Goal: Task Accomplishment & Management: Complete application form

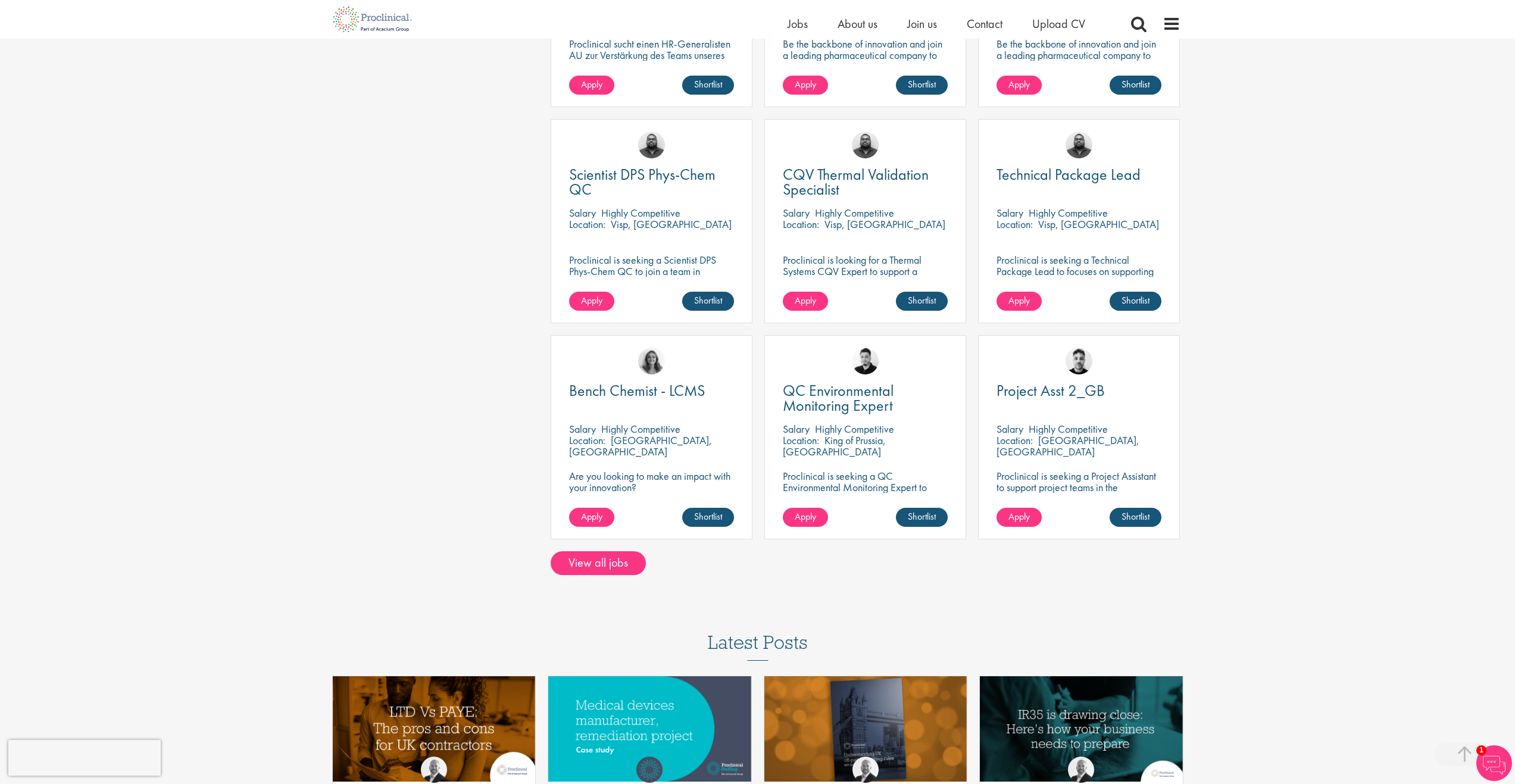
scroll to position [655, 0]
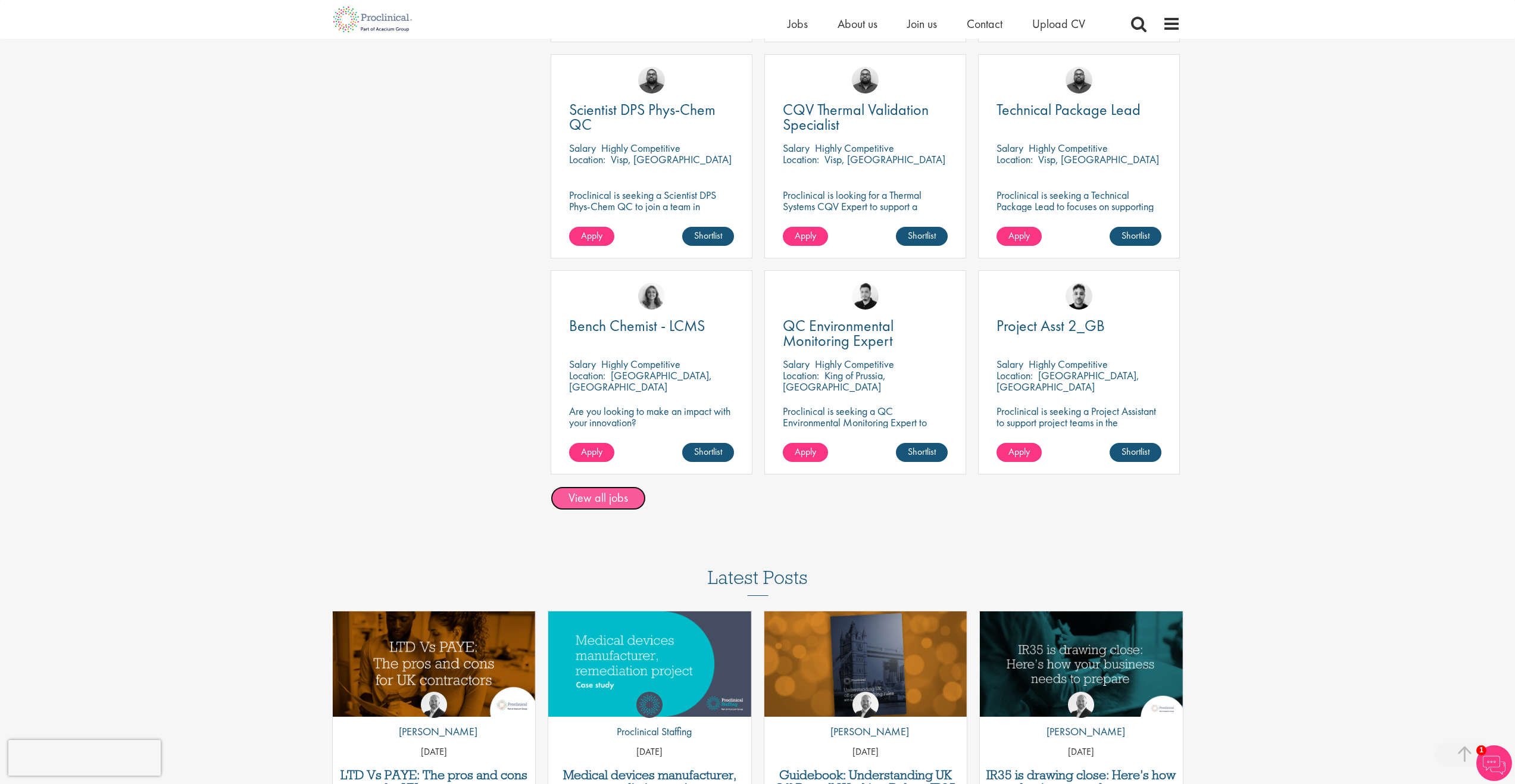
click at [605, 497] on link "View all jobs" at bounding box center [598, 498] width 95 height 24
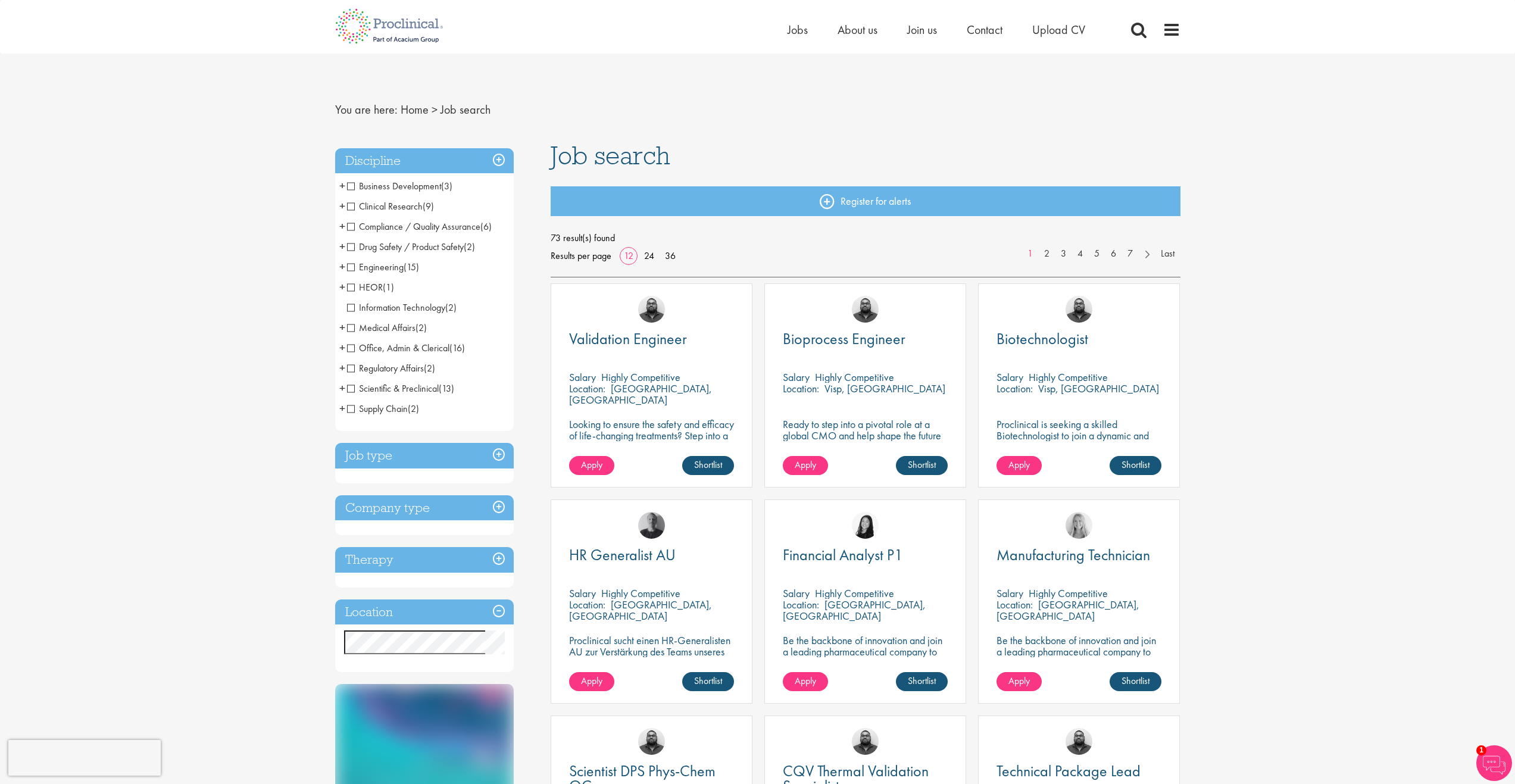
click at [353, 227] on span "Compliance / Quality Assurance" at bounding box center [414, 227] width 133 height 13
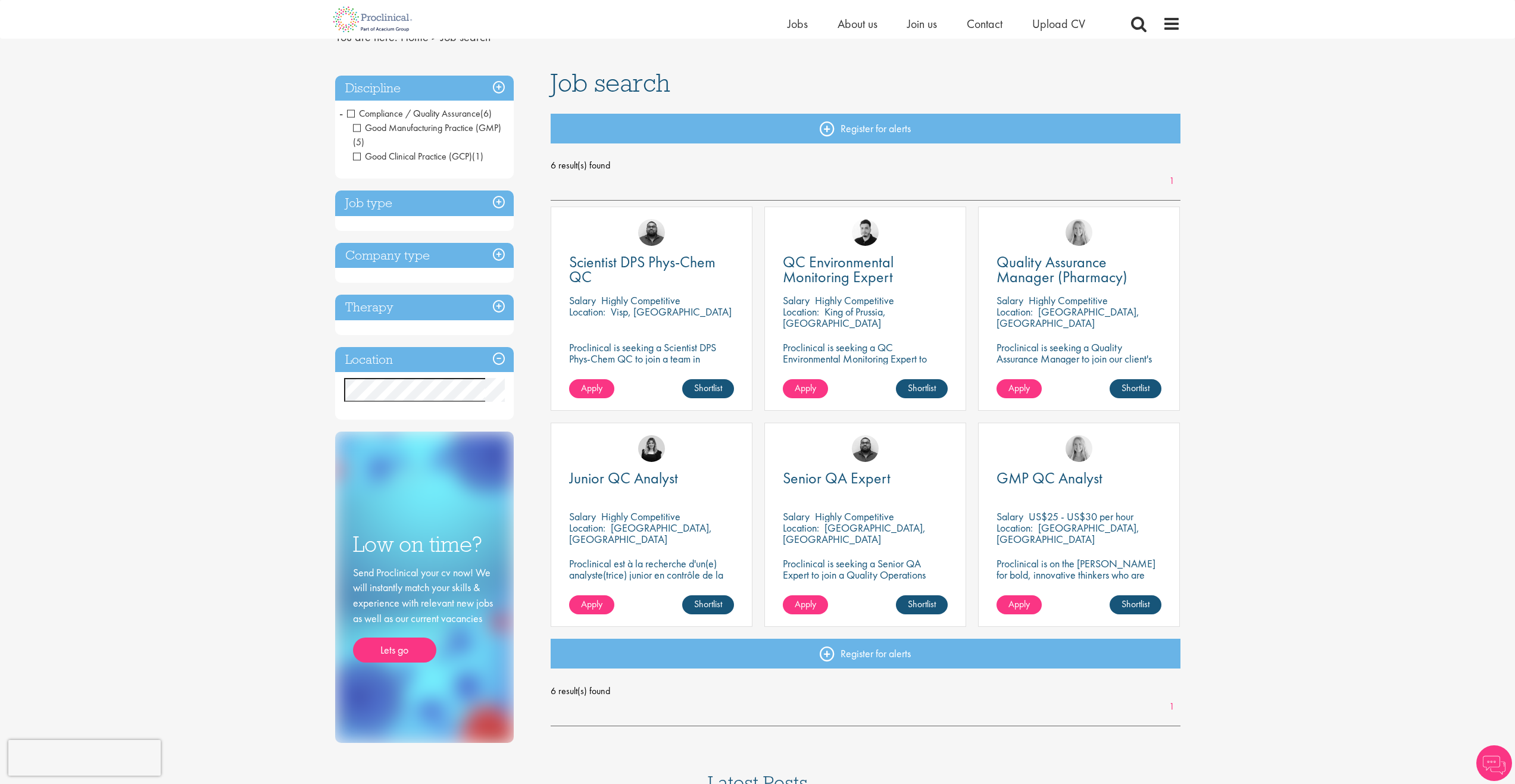
scroll to position [60, 0]
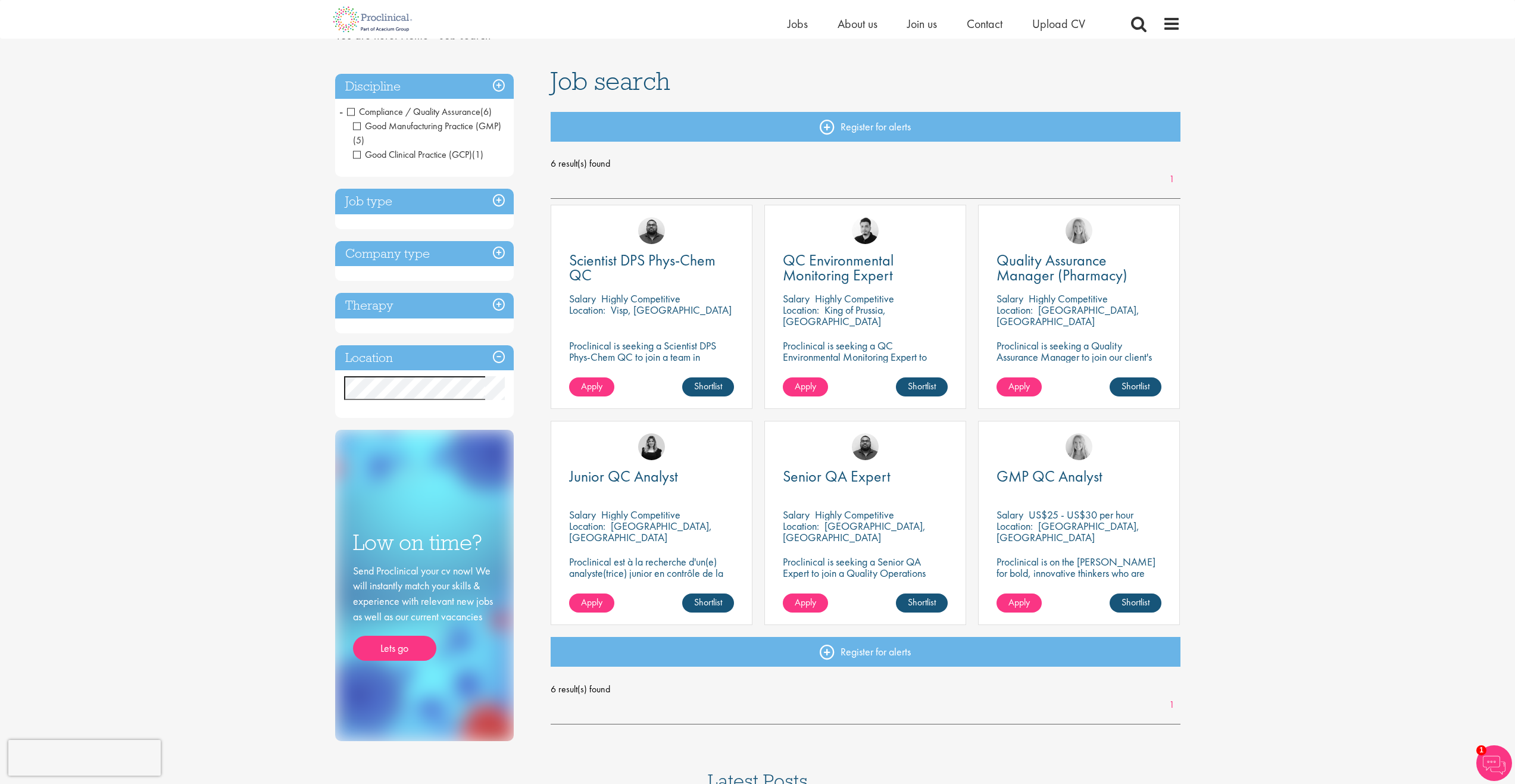
drag, startPoint x: 395, startPoint y: 155, endPoint x: 400, endPoint y: 157, distance: 5.4
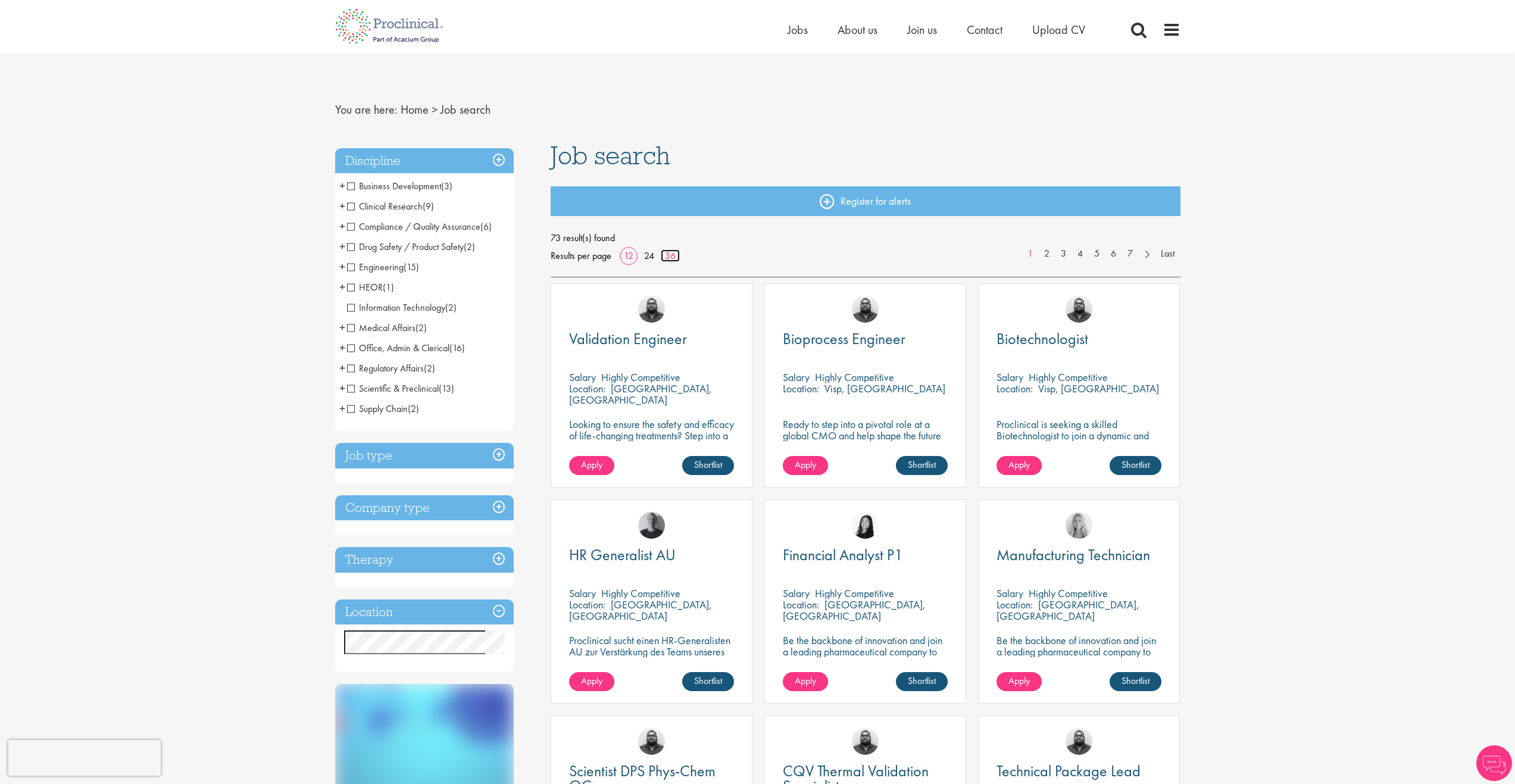
click at [670, 256] on link "36" at bounding box center [670, 256] width 19 height 13
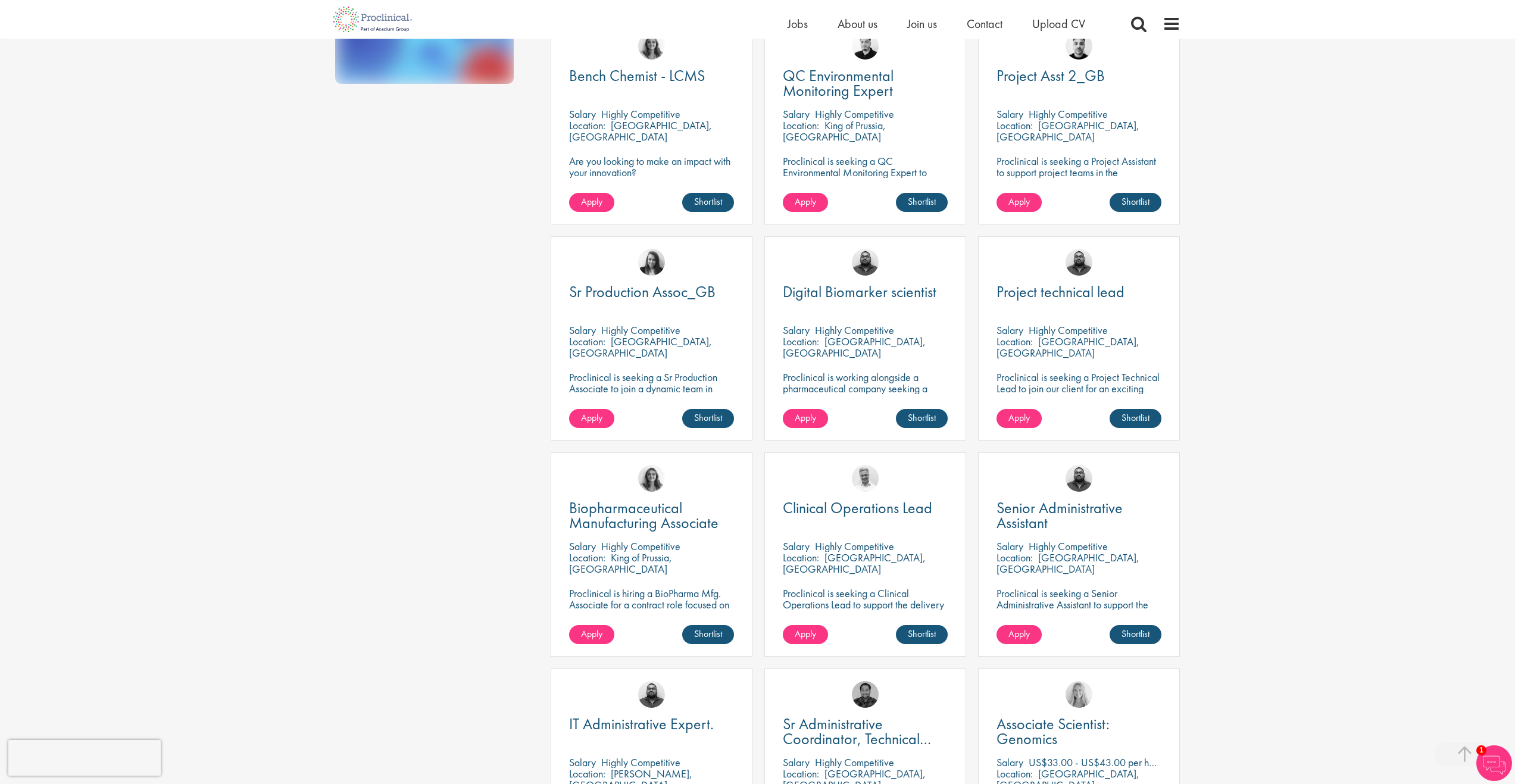
scroll to position [953, 0]
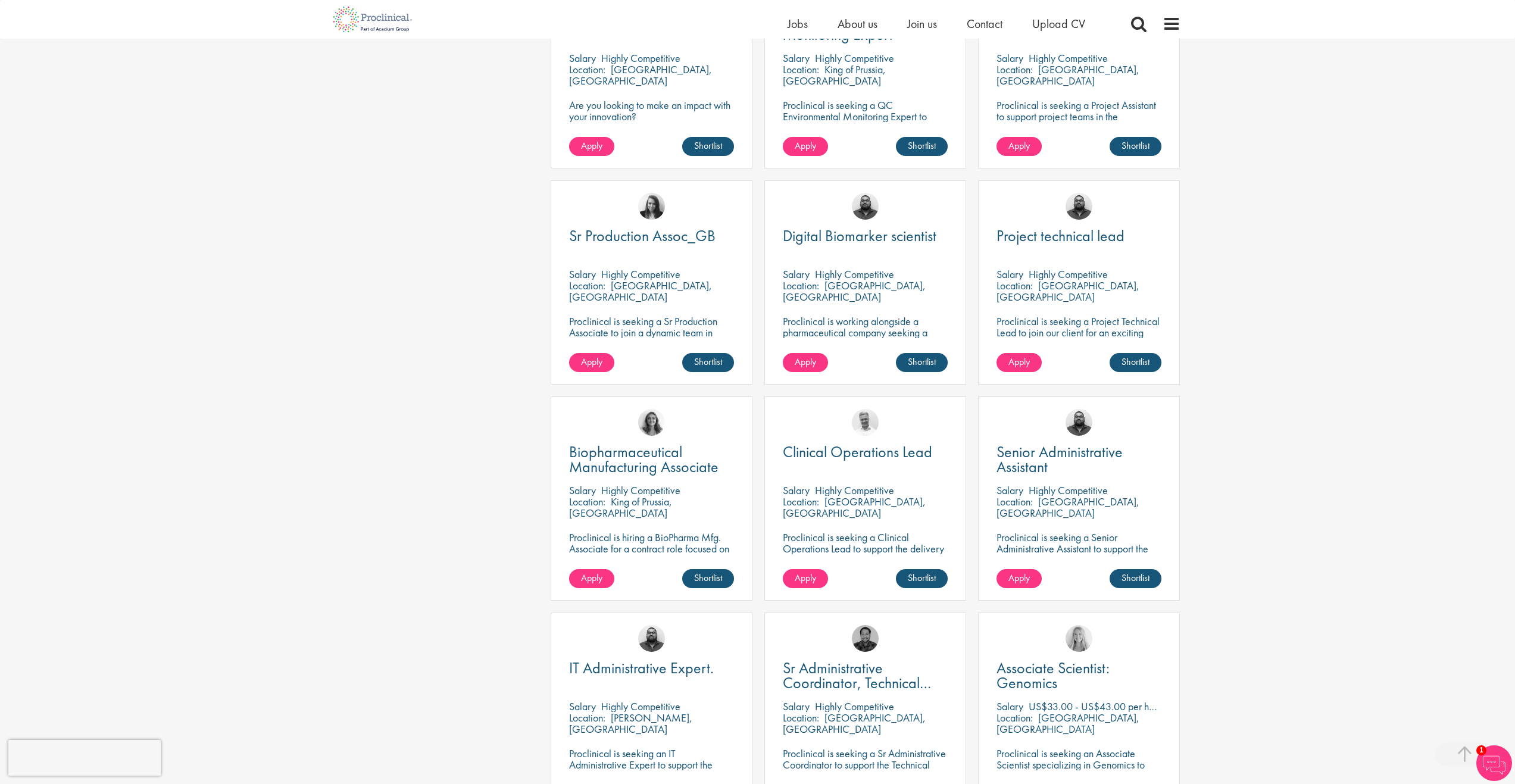
click at [673, 435] on div "[PERSON_NAME]" at bounding box center [652, 418] width 201 height 41
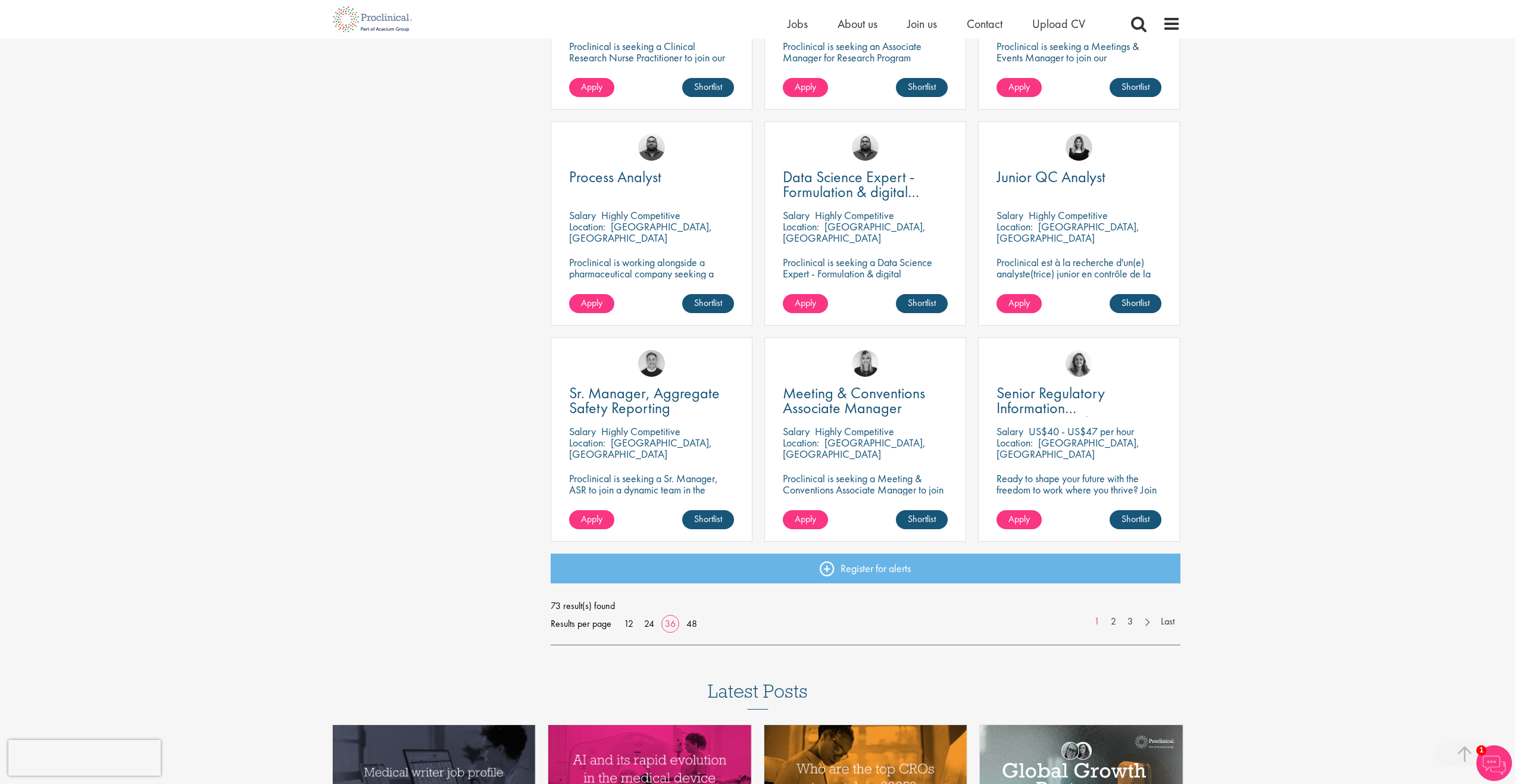
scroll to position [2321, 0]
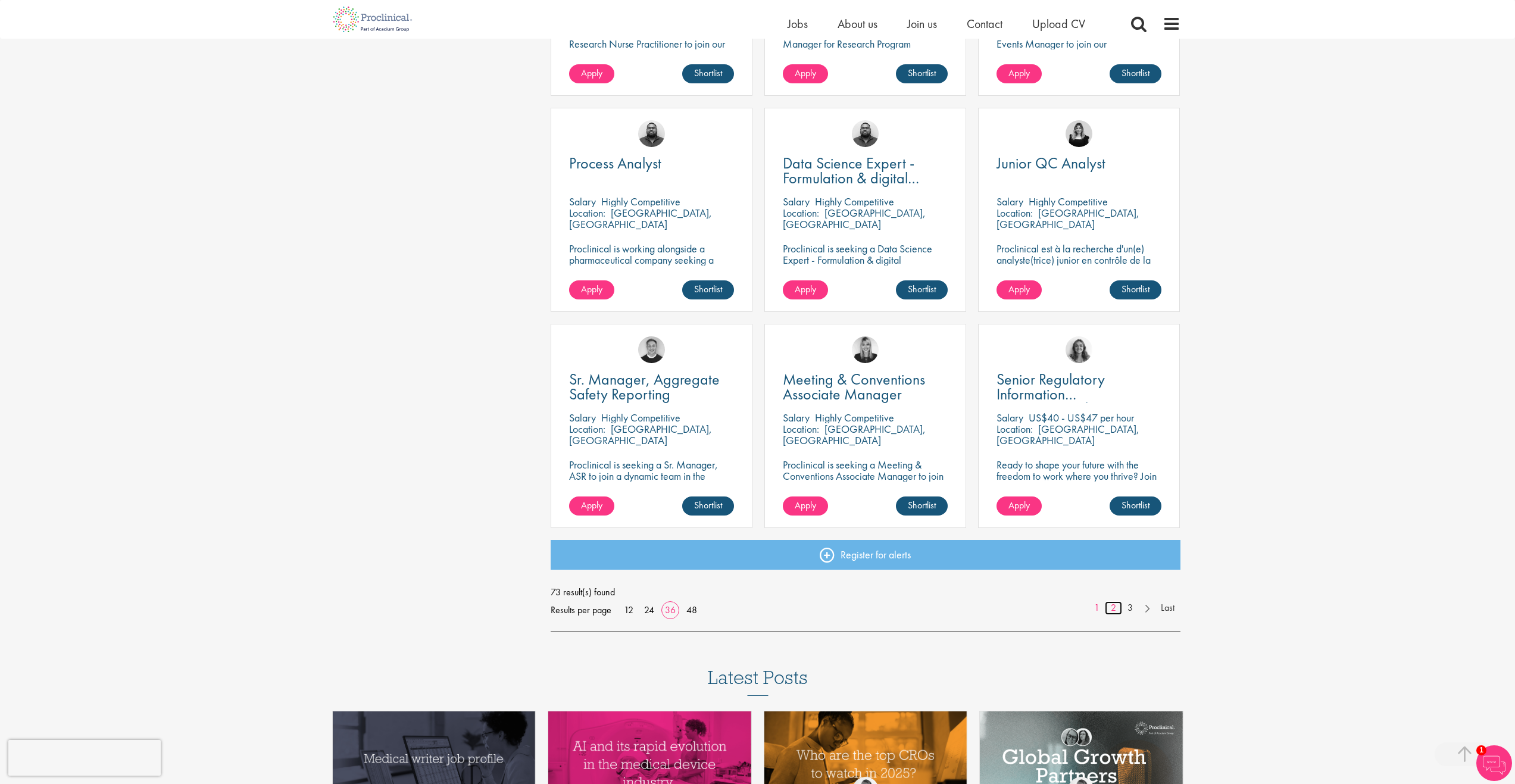
click at [1113, 602] on link "2" at bounding box center [1114, 607] width 17 height 13
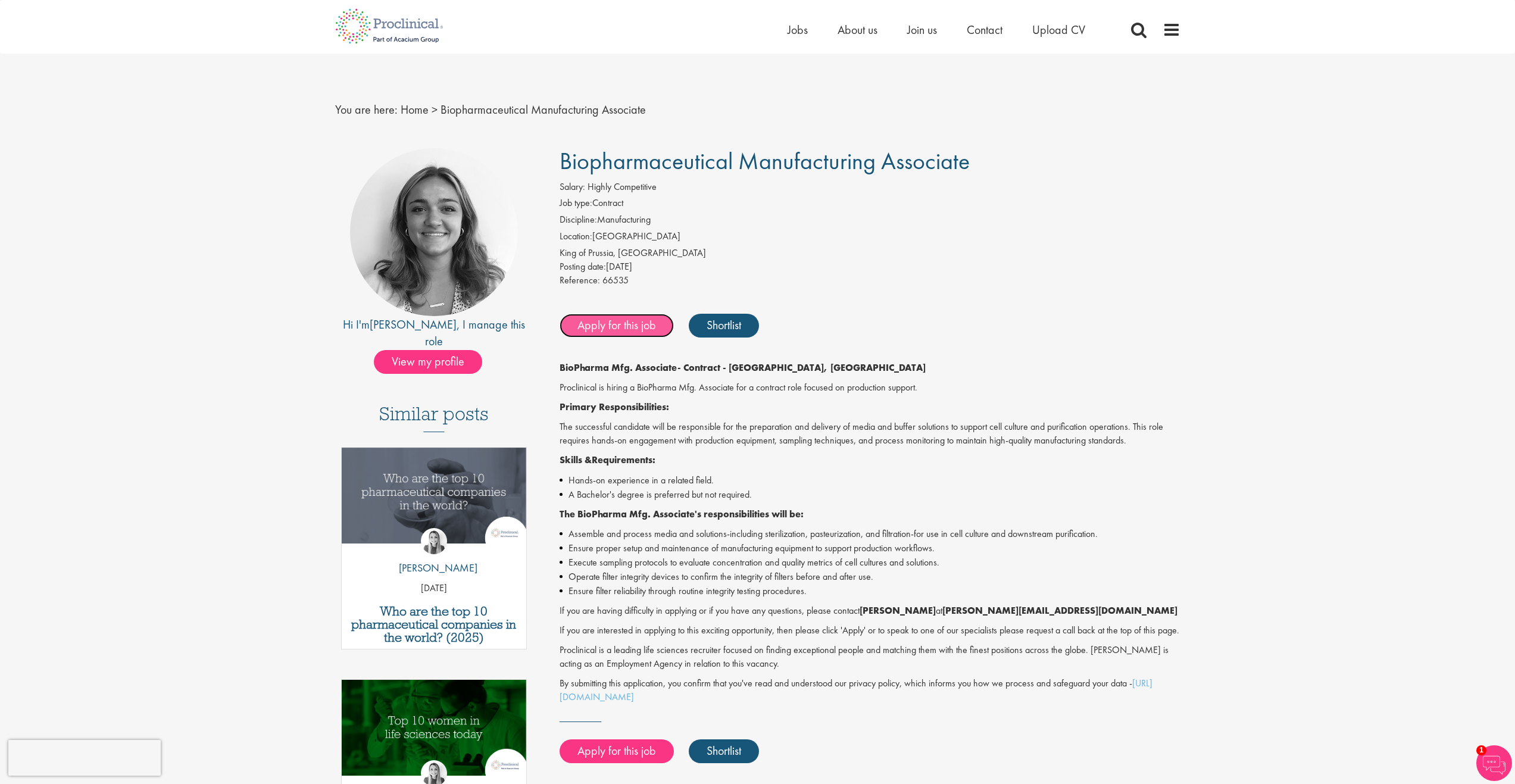
click at [619, 330] on link "Apply for this job" at bounding box center [617, 326] width 115 height 24
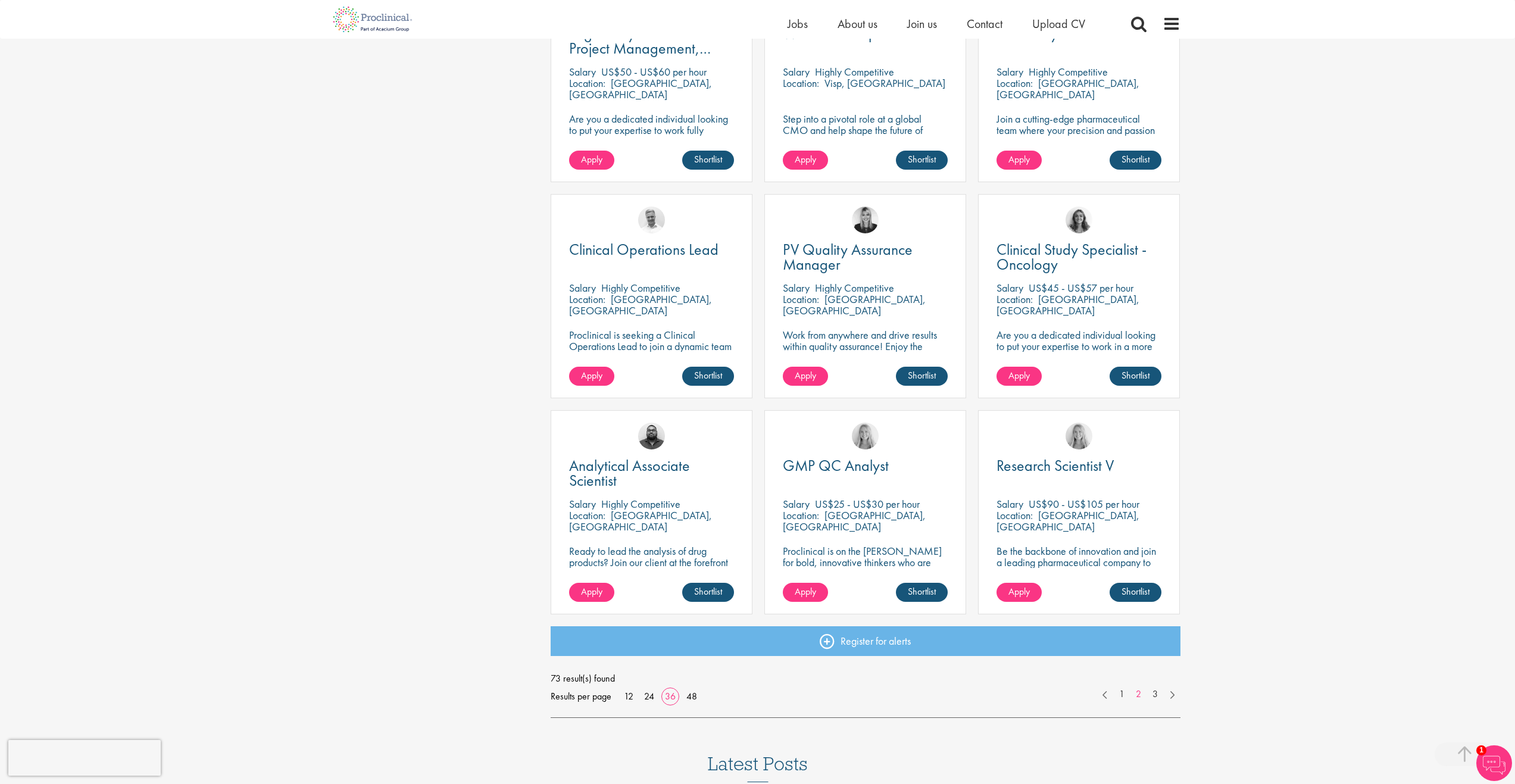
scroll to position [2262, 0]
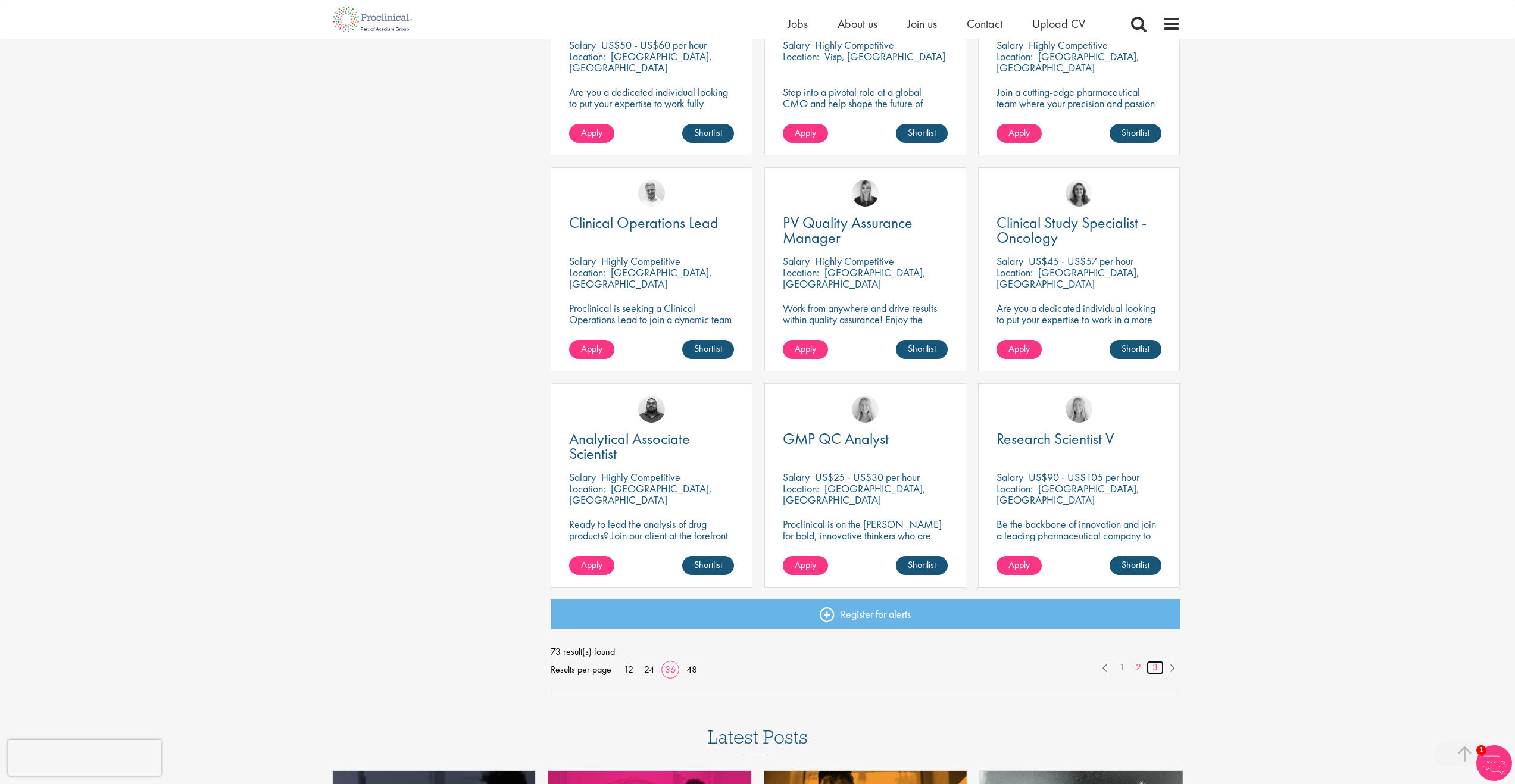
click at [1157, 666] on link "3" at bounding box center [1155, 667] width 17 height 13
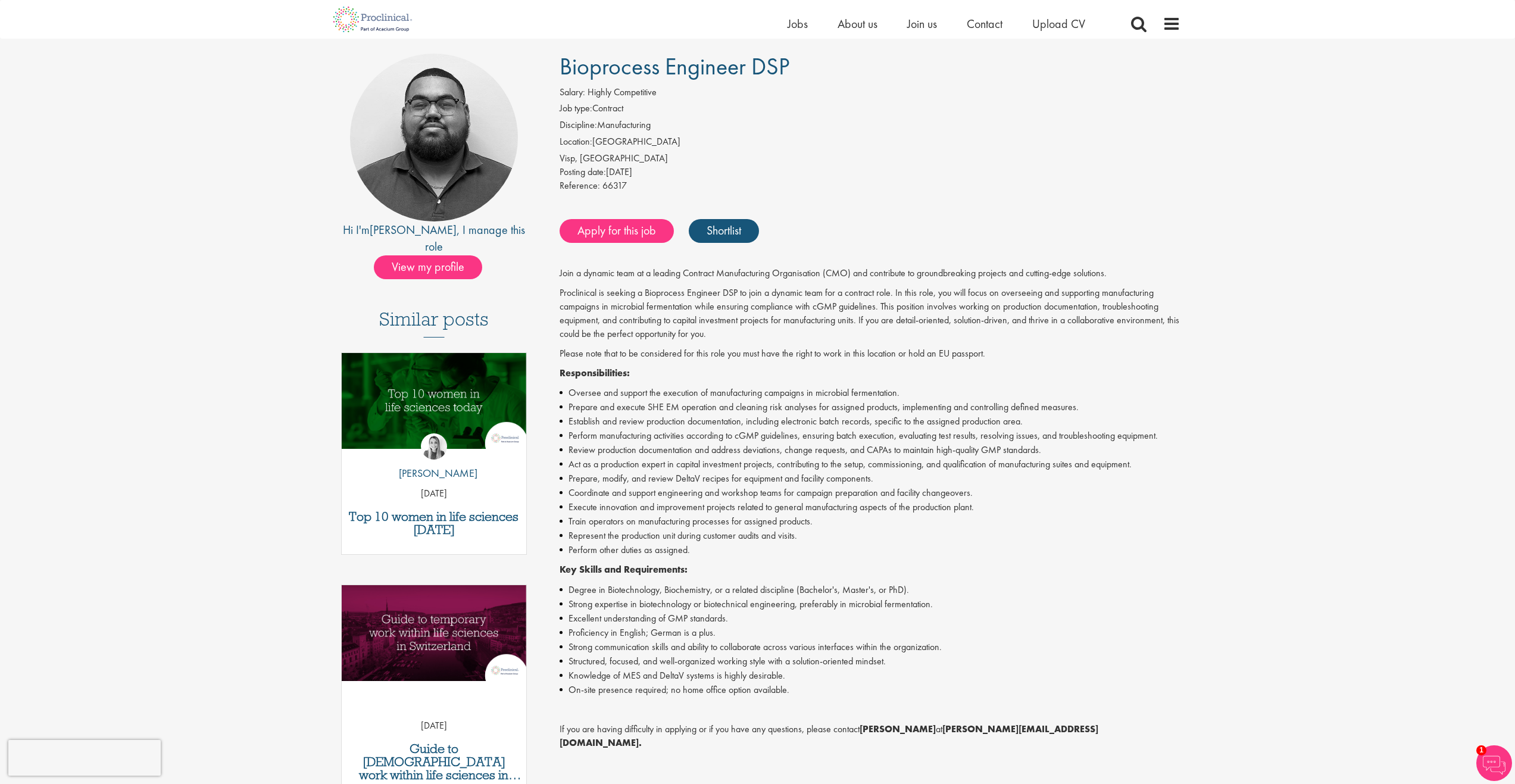
scroll to position [119, 0]
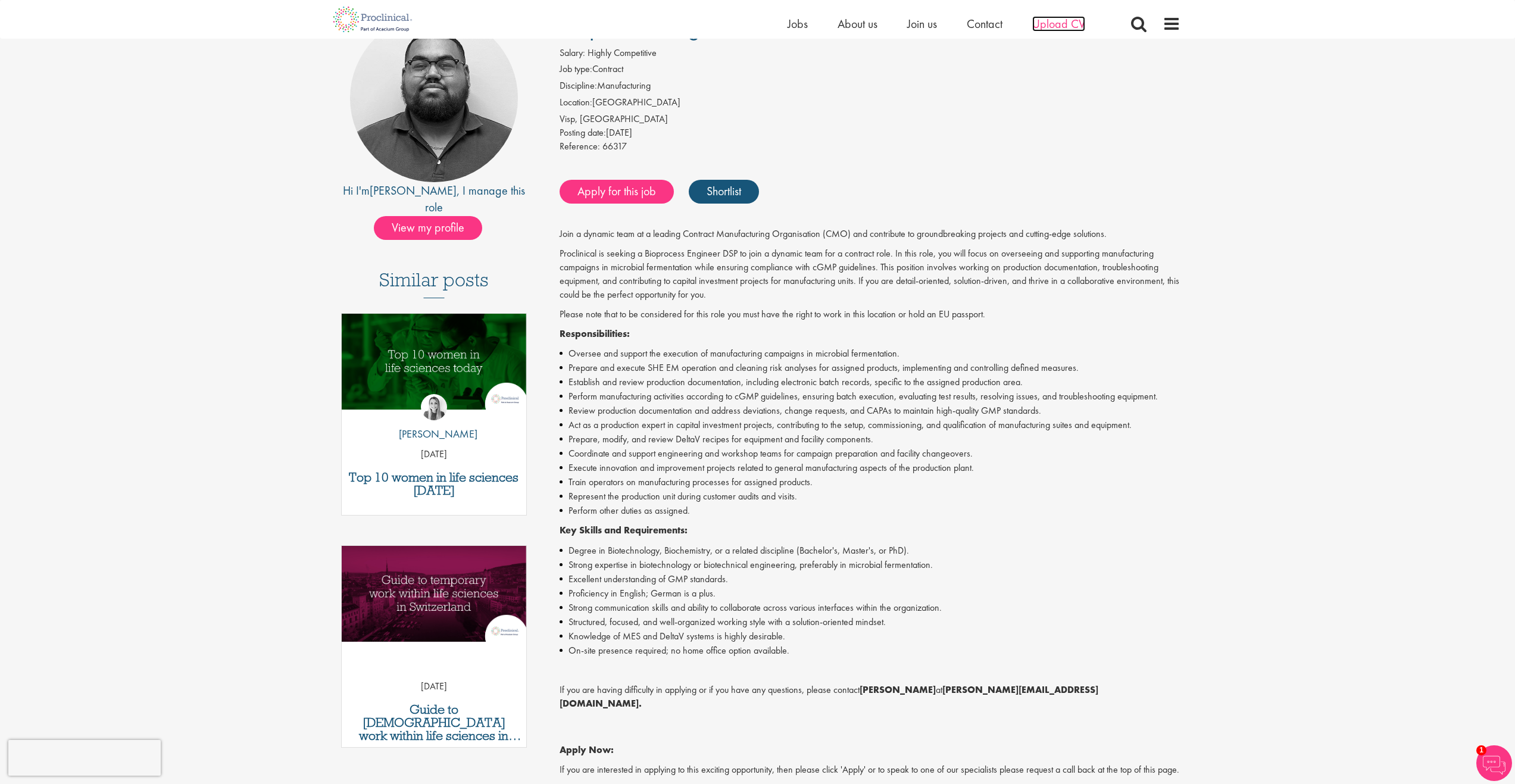
click at [1051, 18] on span "Upload CV" at bounding box center [1059, 24] width 53 height 16
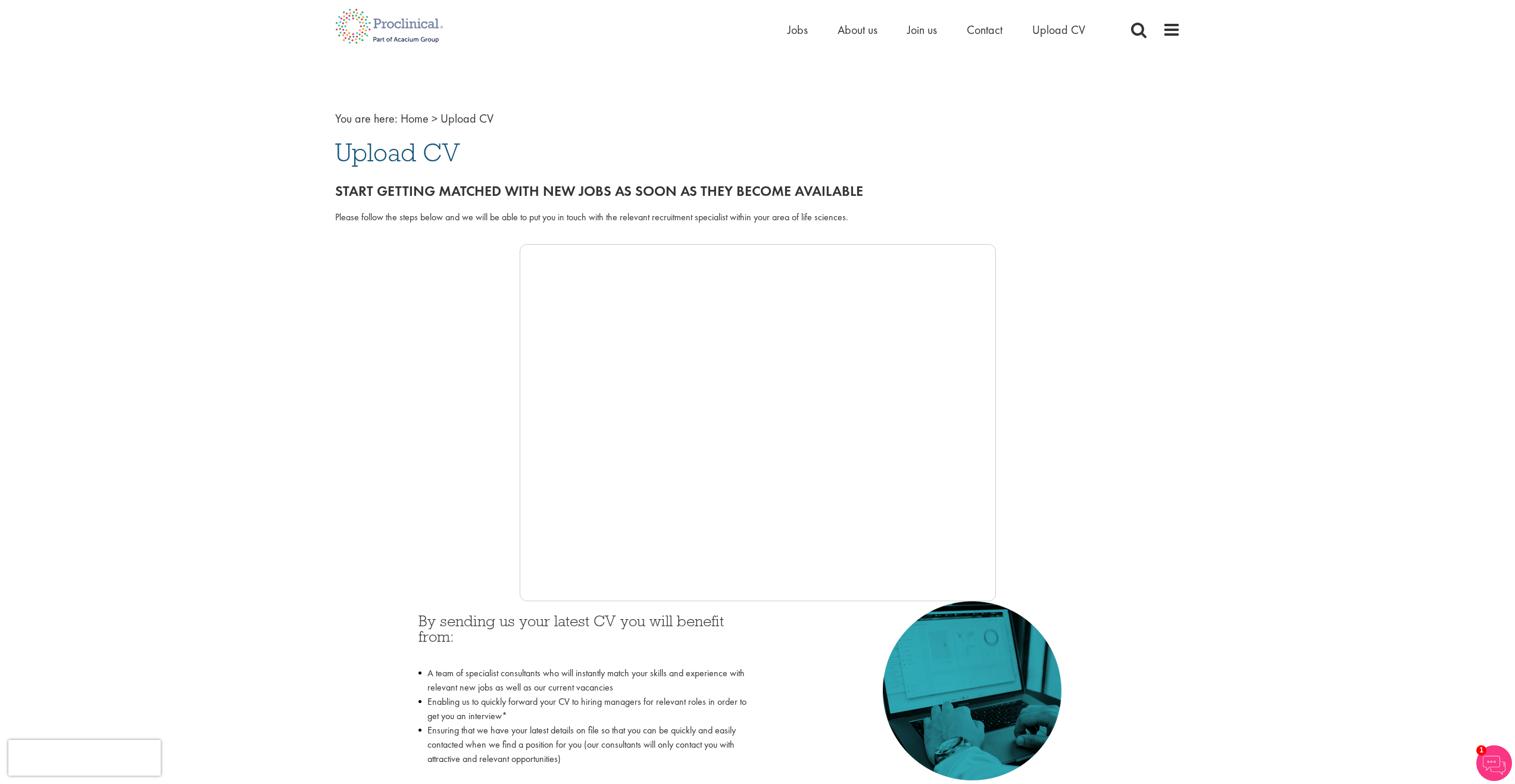
click at [383, 155] on span "Upload CV" at bounding box center [397, 152] width 125 height 32
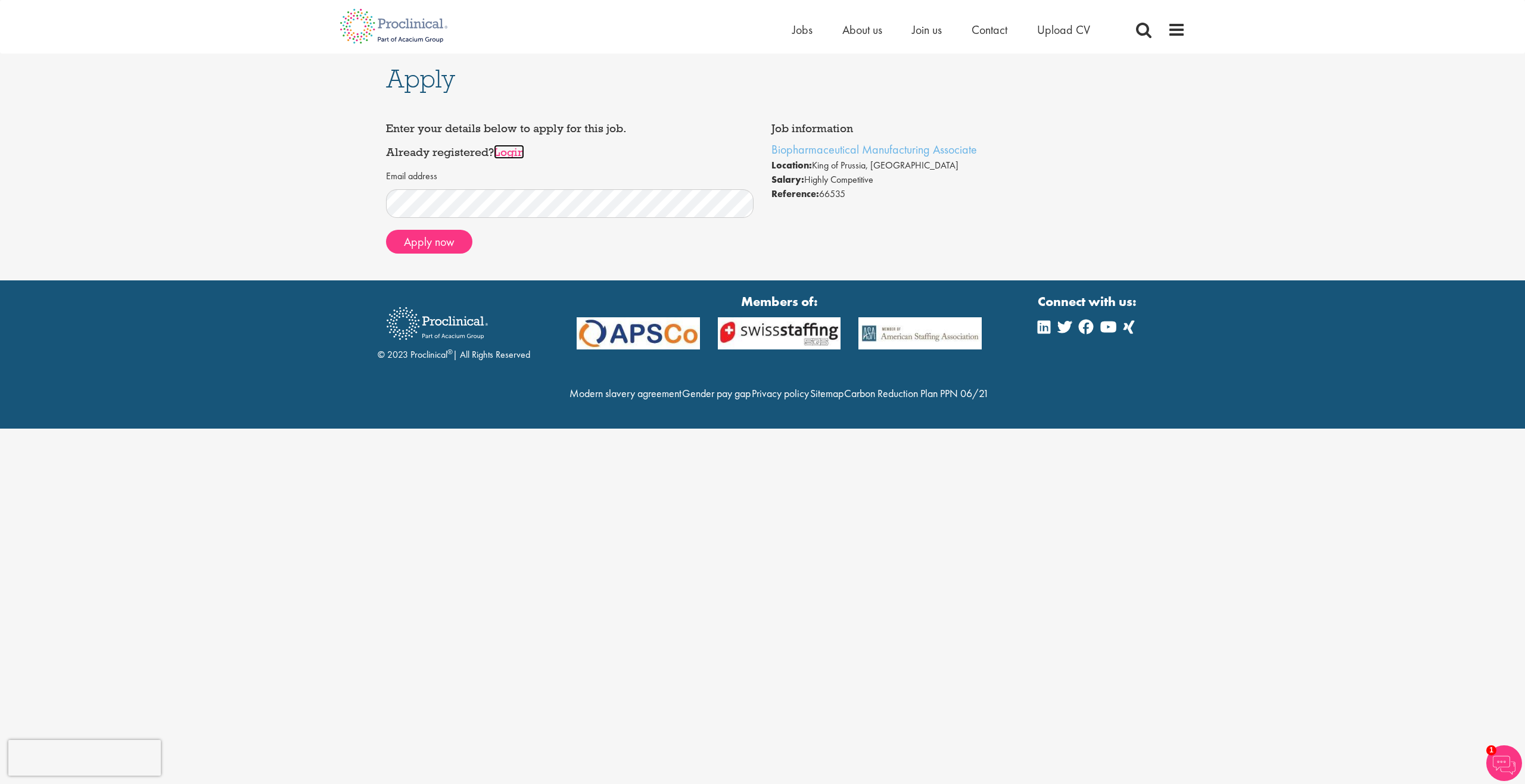
click at [506, 151] on link "Login" at bounding box center [509, 151] width 31 height 14
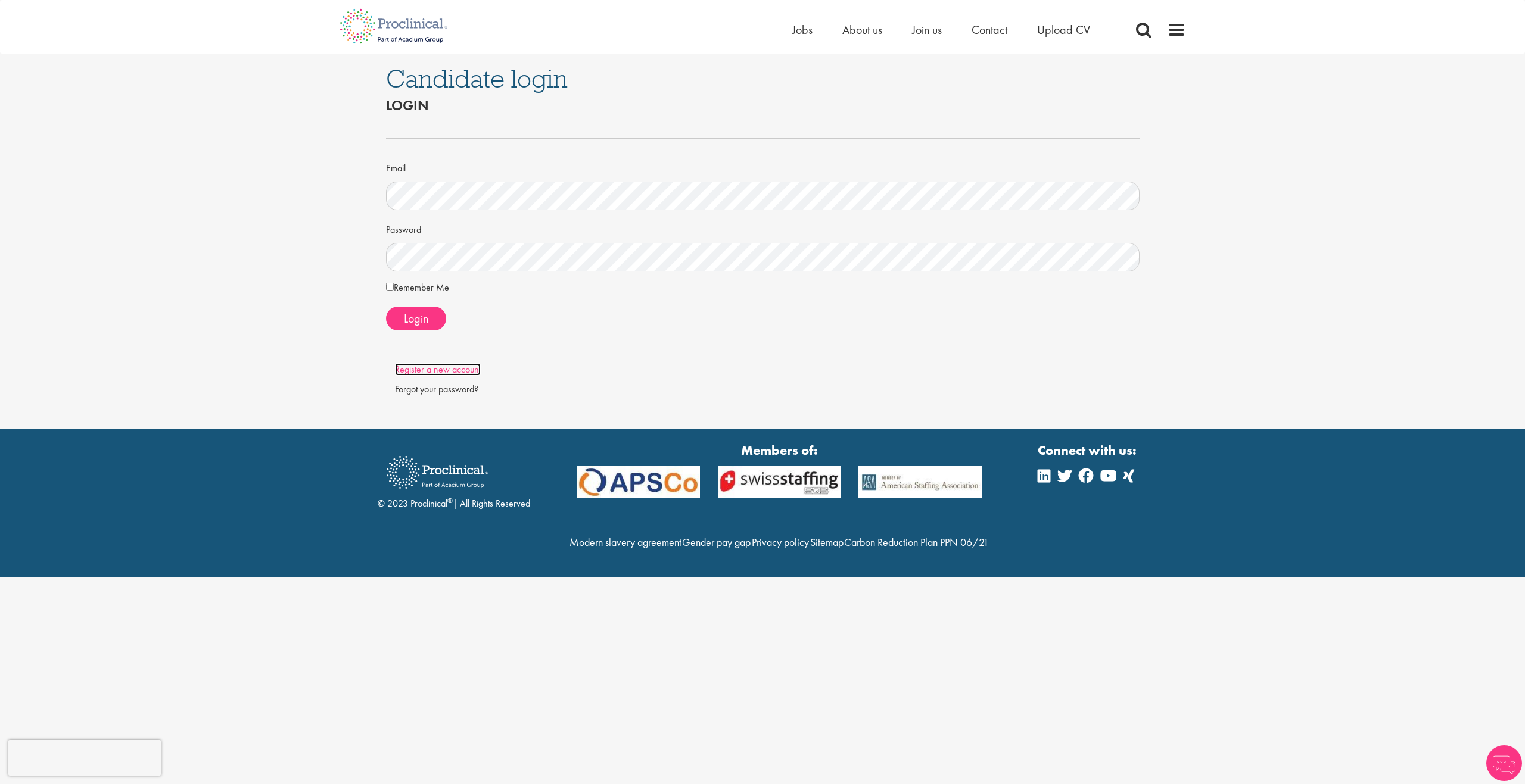
click at [469, 371] on link "Register a new account" at bounding box center [437, 370] width 86 height 13
